Goal: Information Seeking & Learning: Learn about a topic

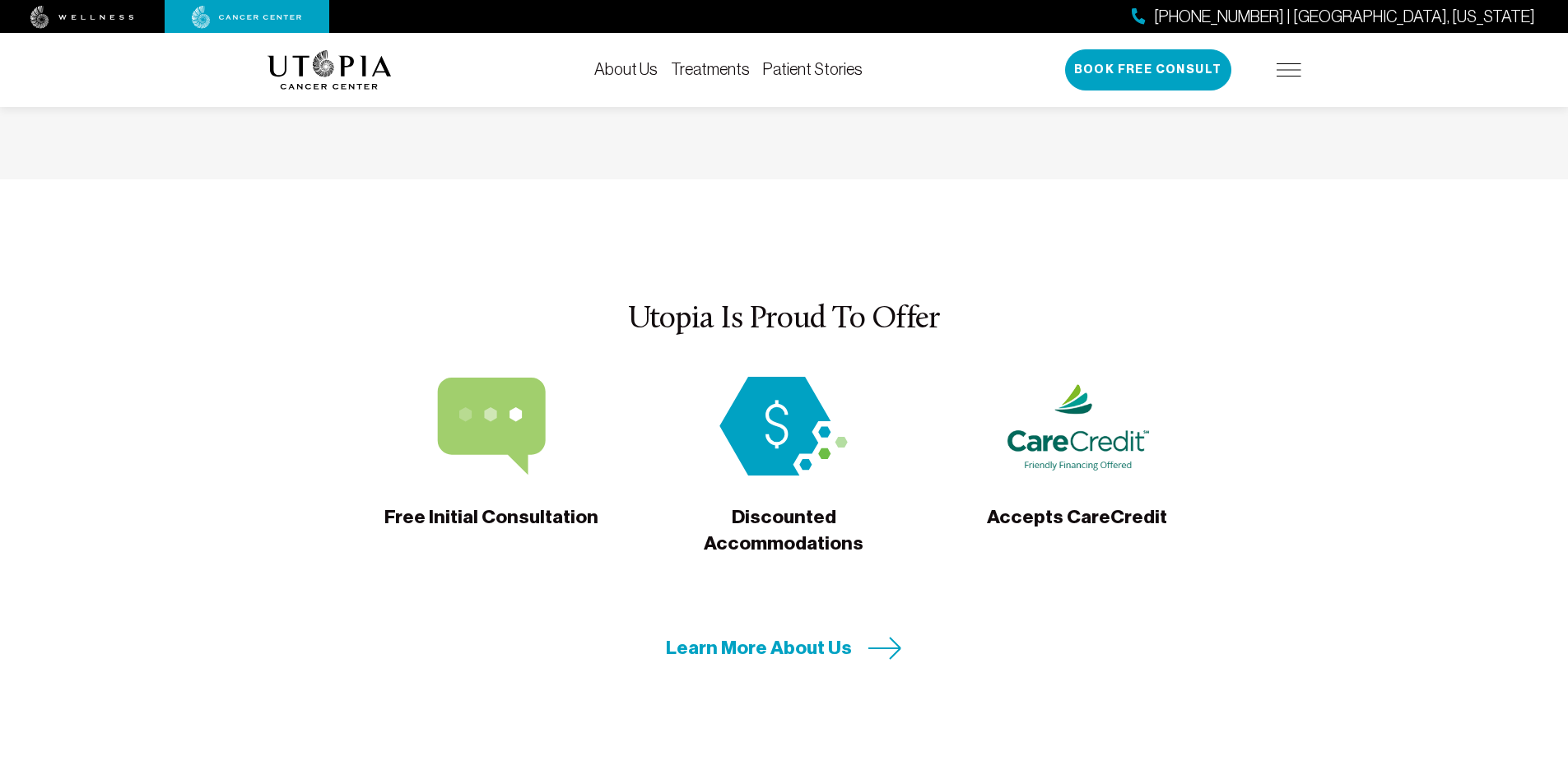
scroll to position [5103, 0]
click at [778, 634] on span "Learn More About Us" at bounding box center [759, 646] width 186 height 25
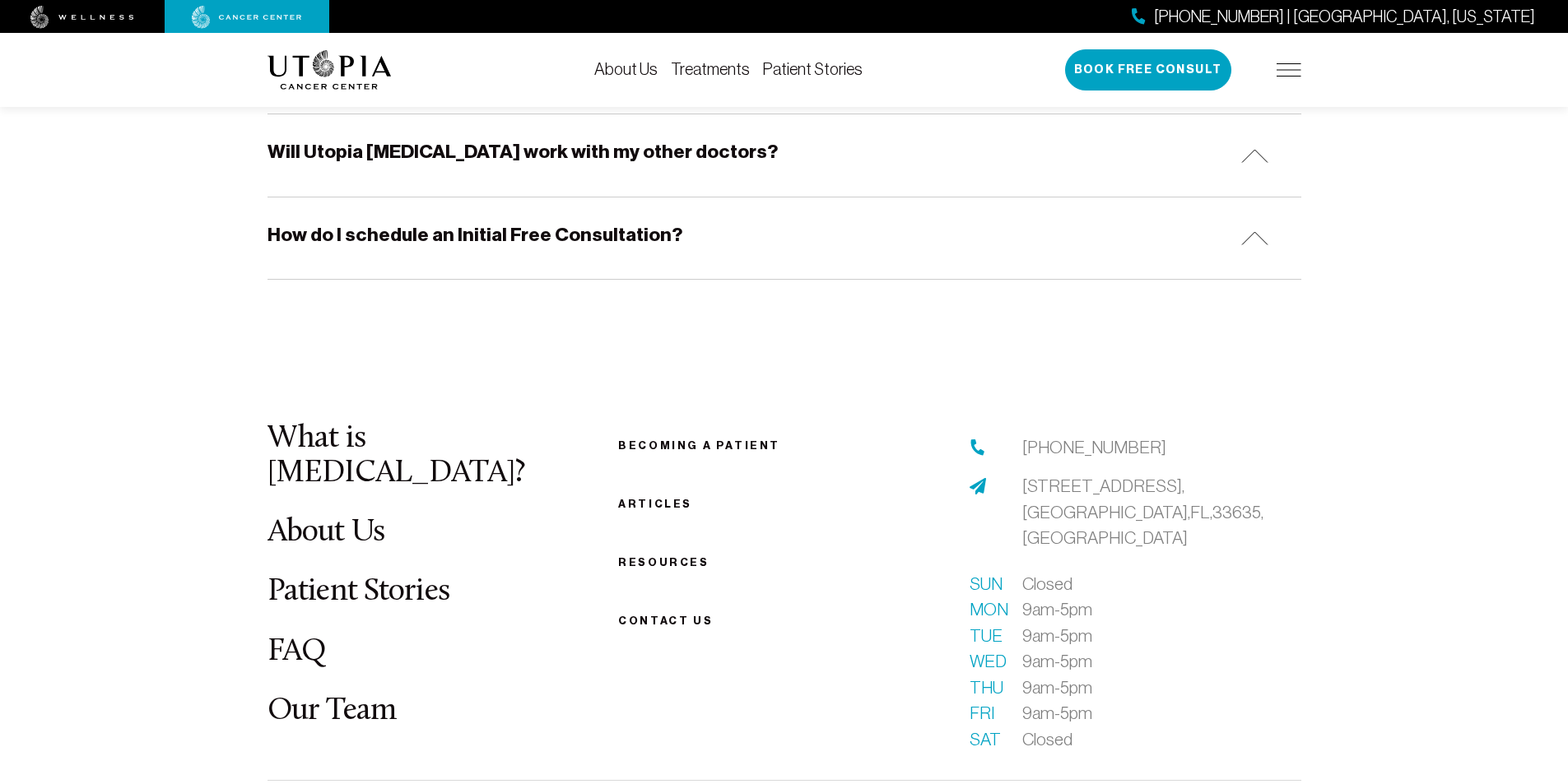
scroll to position [1811, 0]
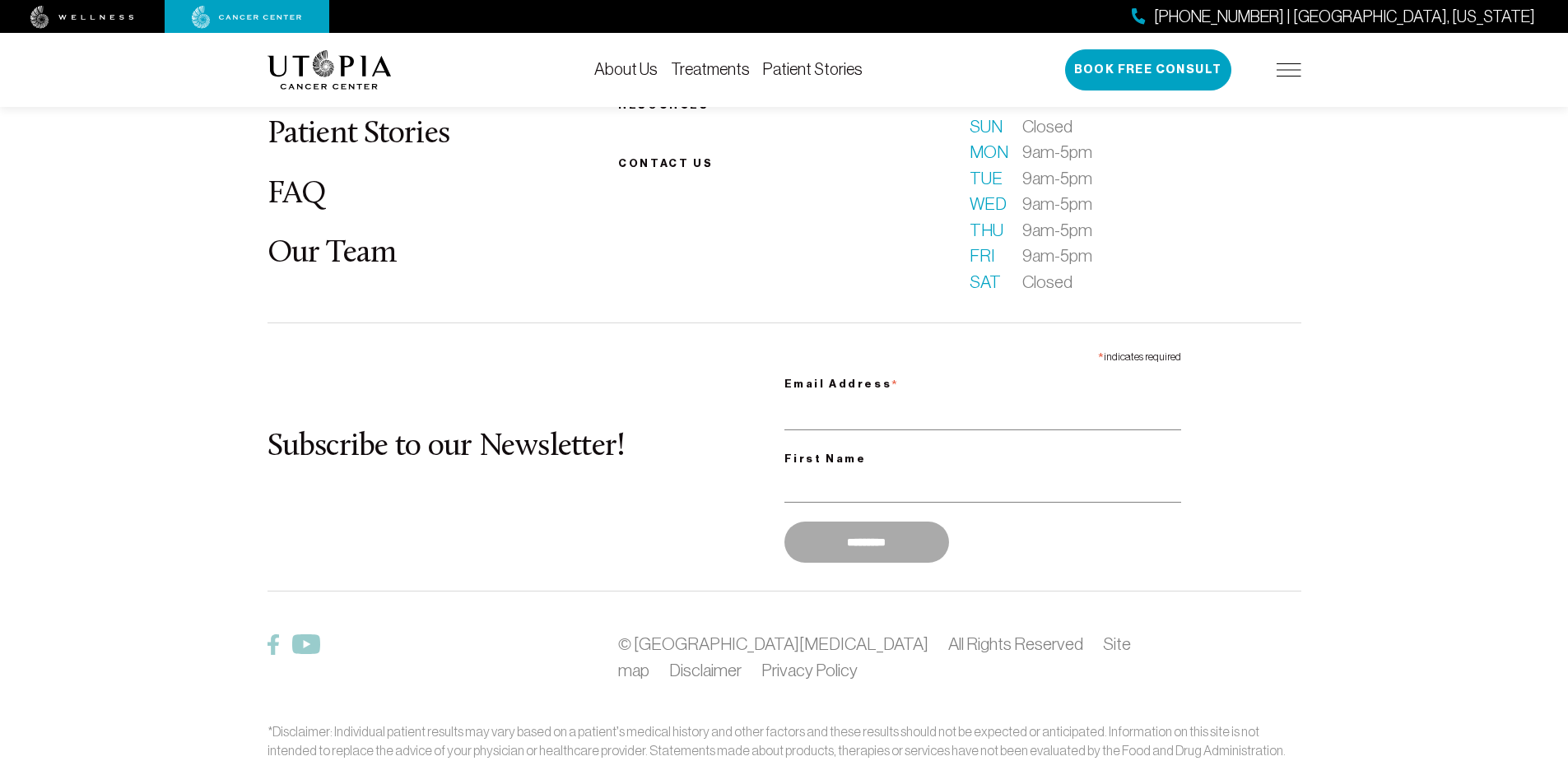
scroll to position [2292, 0]
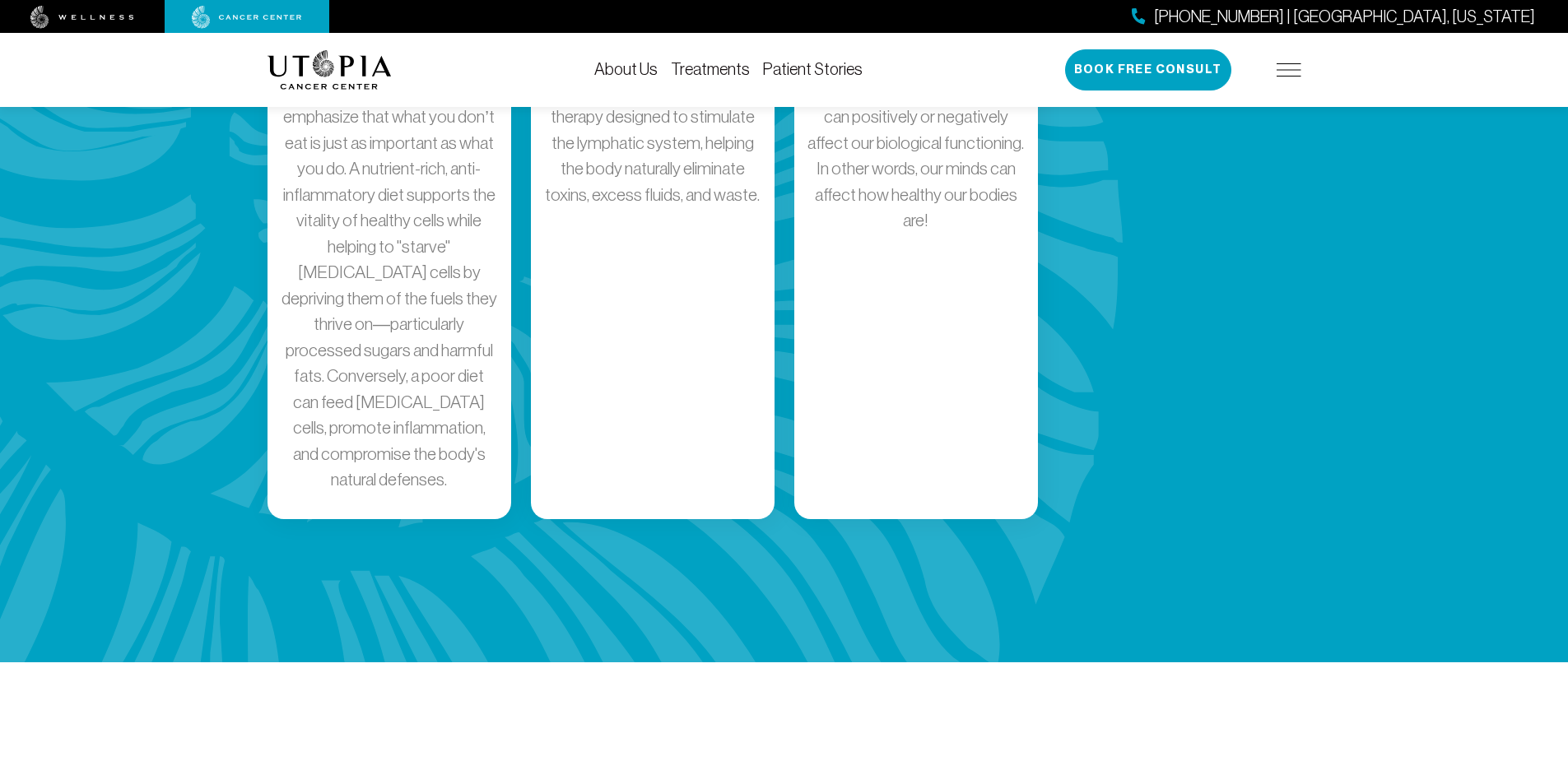
scroll to position [3362, 0]
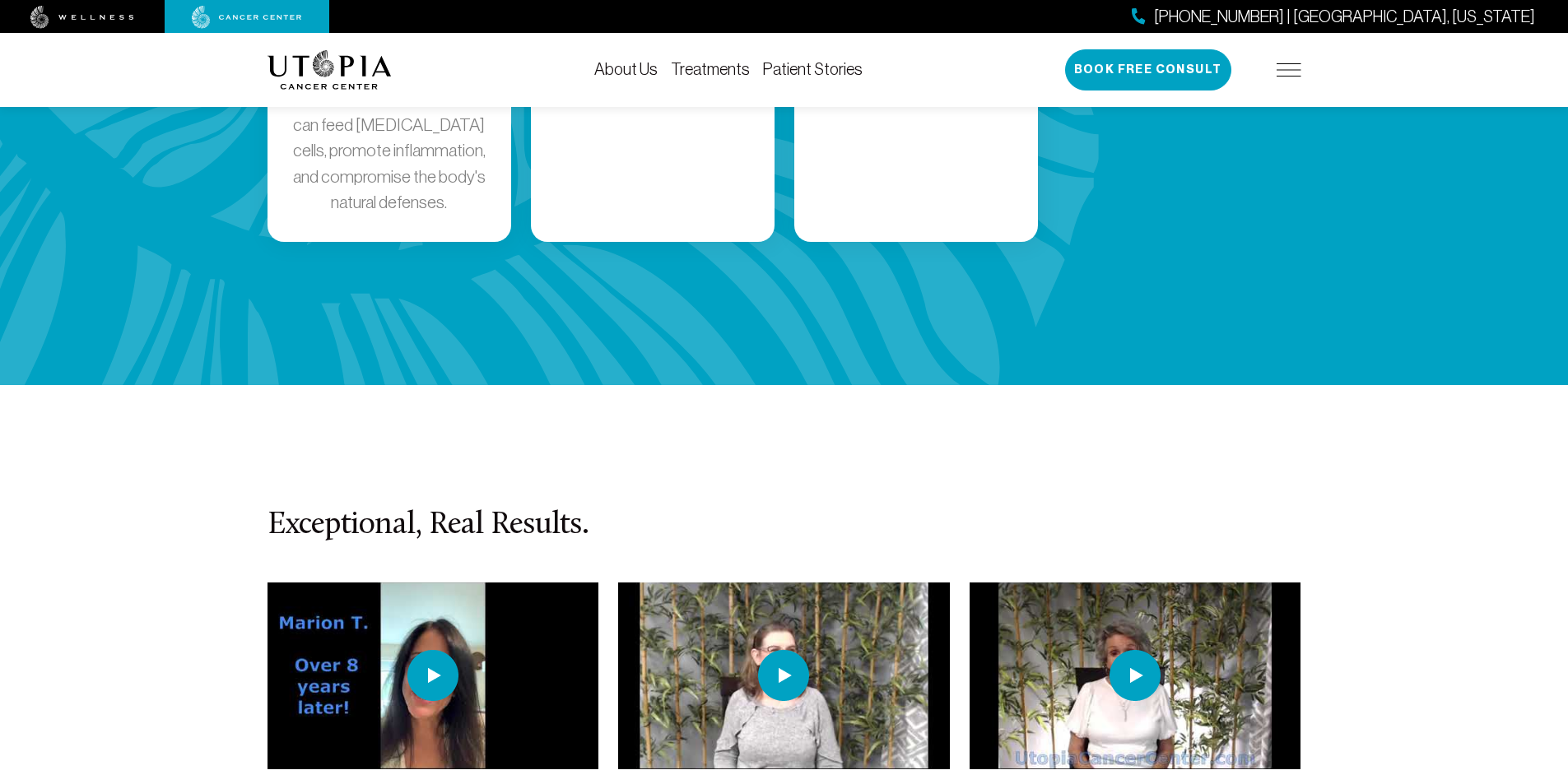
click at [780, 650] on img at bounding box center [783, 675] width 51 height 51
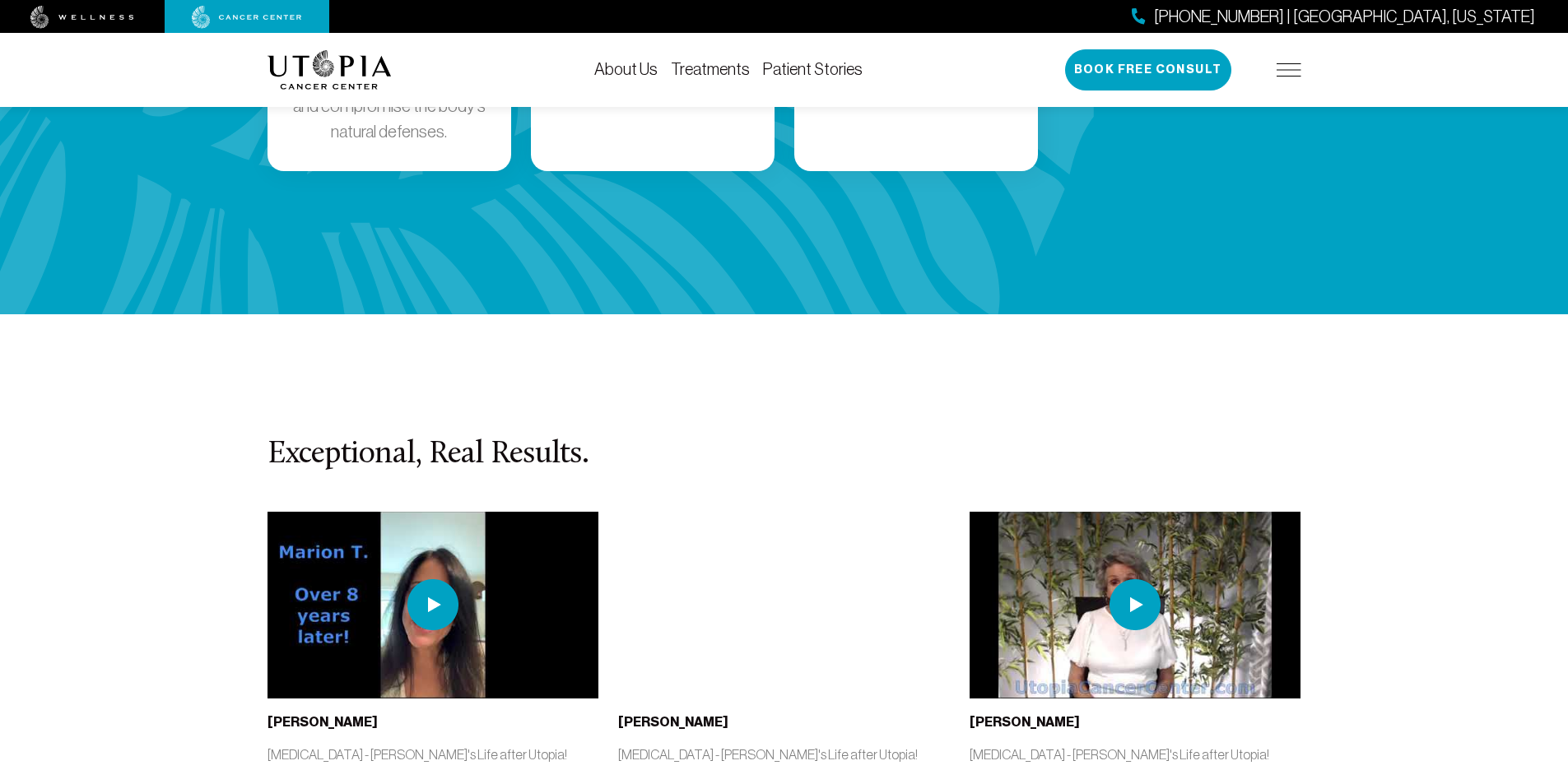
scroll to position [3609, 0]
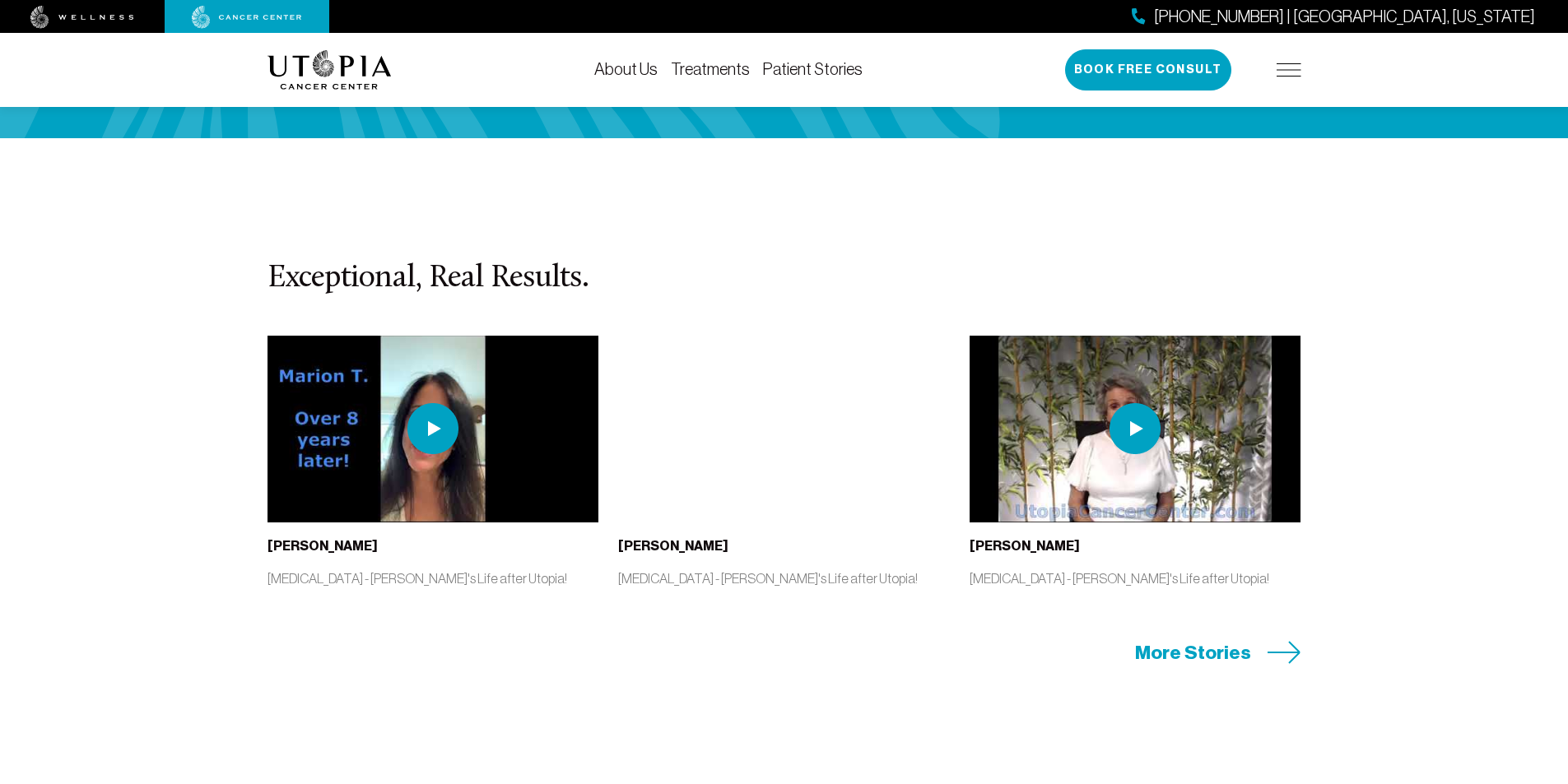
click at [1138, 403] on img at bounding box center [1135, 428] width 51 height 51
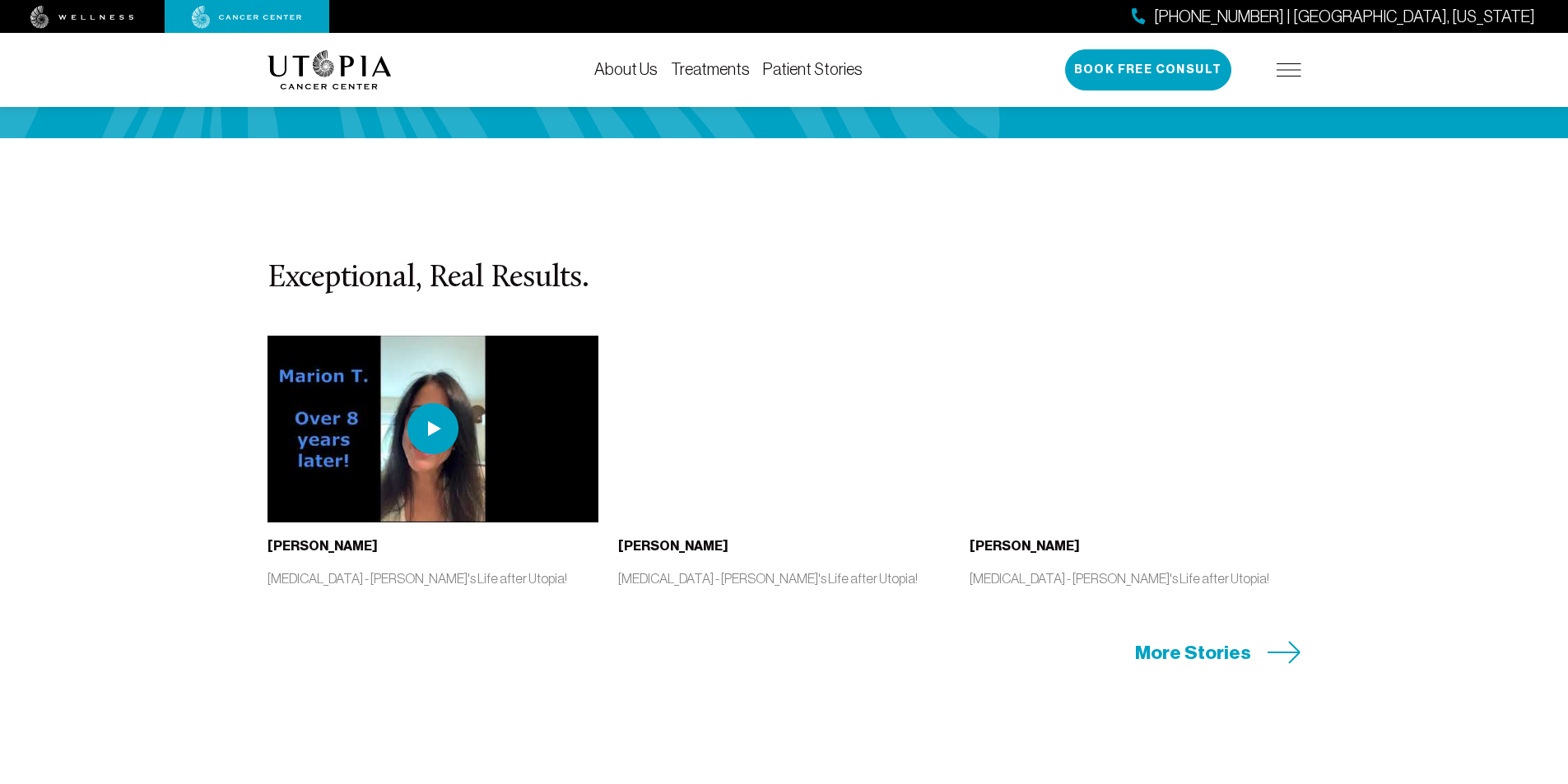
click at [1219, 640] on span "More Stories" at bounding box center [1193, 653] width 116 height 25
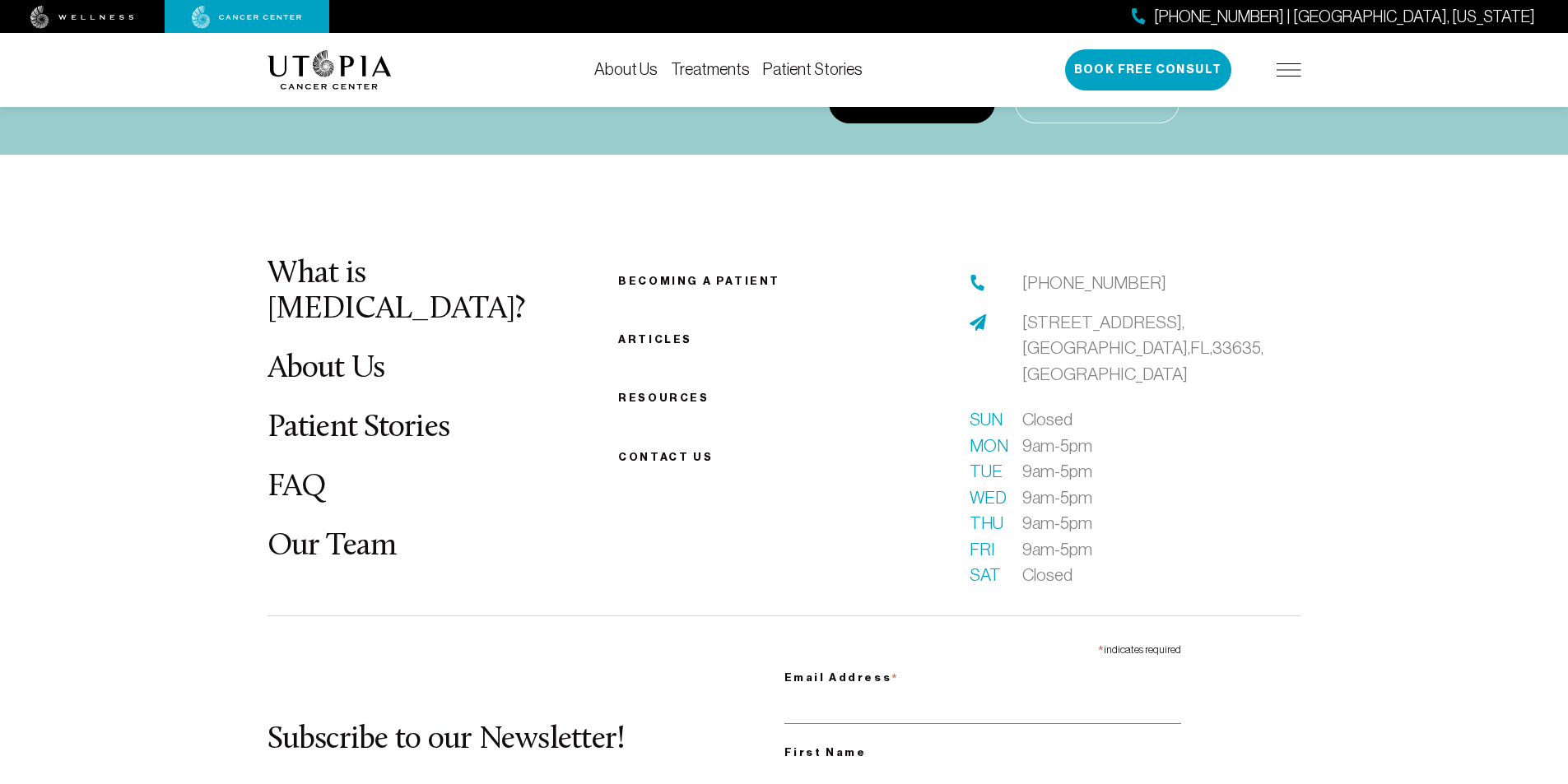
scroll to position [10245, 0]
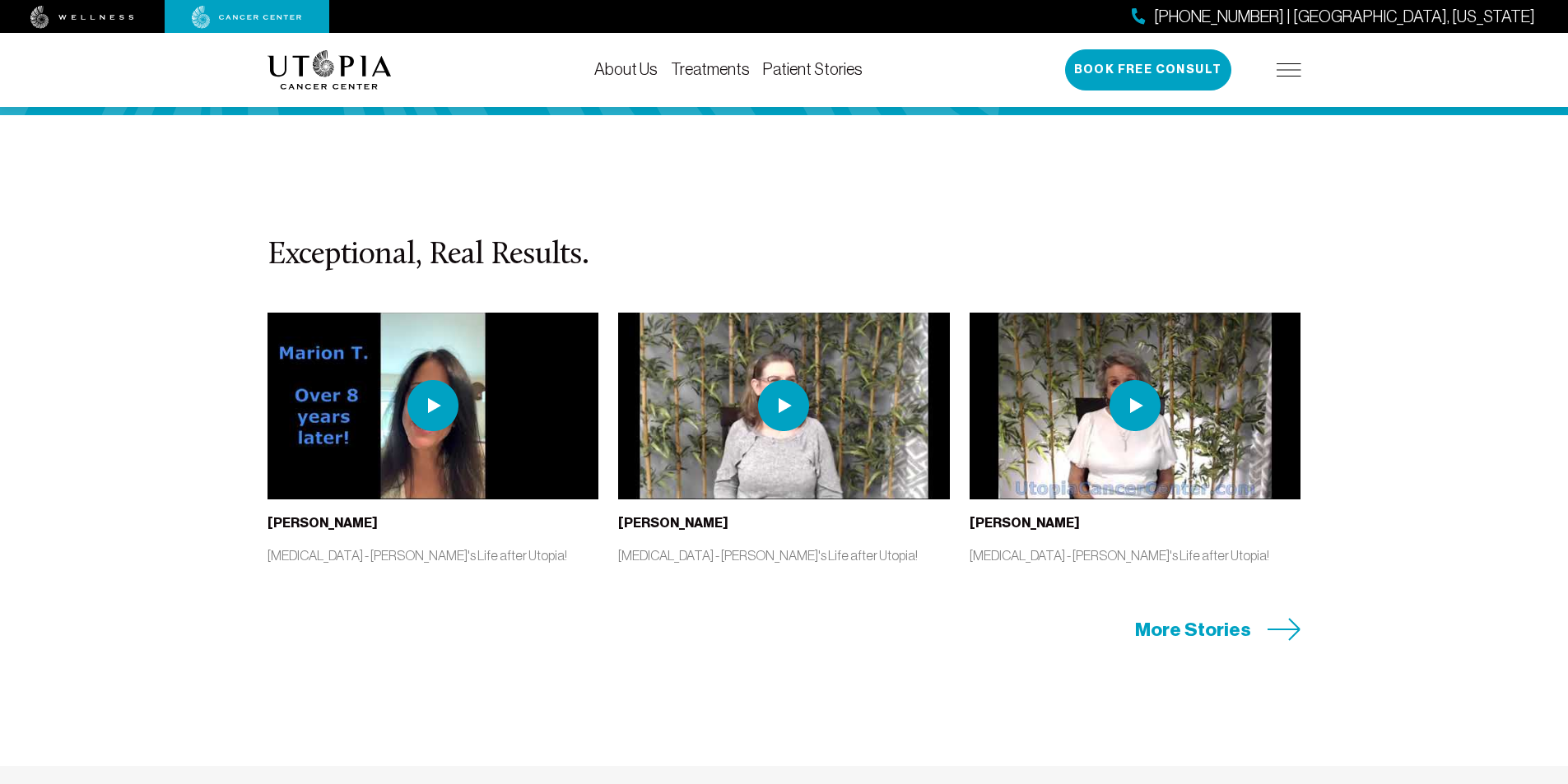
scroll to position [3609, 0]
